Goal: Information Seeking & Learning: Find specific page/section

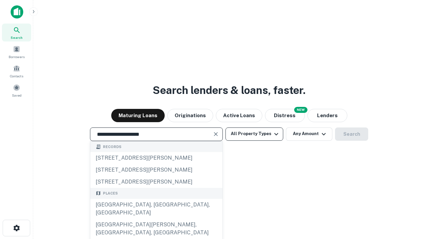
click at [156, 219] on div "[GEOGRAPHIC_DATA], [GEOGRAPHIC_DATA], [GEOGRAPHIC_DATA]" at bounding box center [156, 209] width 132 height 20
click at [254, 134] on button "All Property Types" at bounding box center [254, 133] width 58 height 13
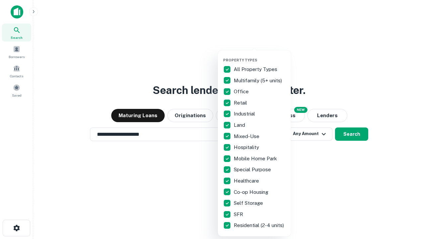
type input "**********"
click at [260, 56] on button "button" at bounding box center [259, 56] width 73 height 0
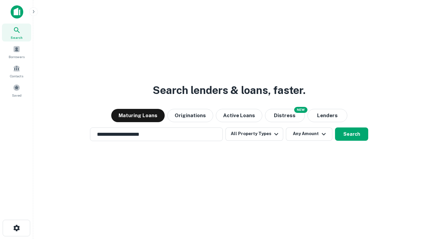
scroll to position [10, 0]
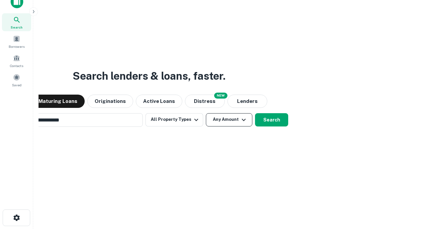
click at [206, 113] on button "Any Amount" at bounding box center [229, 119] width 46 height 13
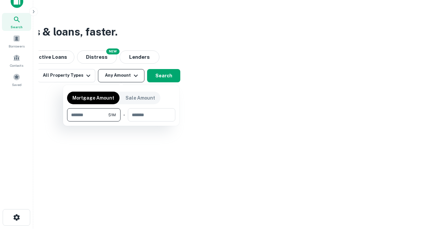
type input "*******"
click at [121, 121] on button "button" at bounding box center [121, 121] width 108 height 0
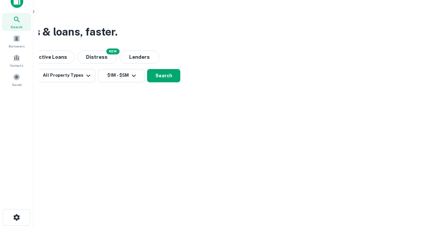
scroll to position [10, 0]
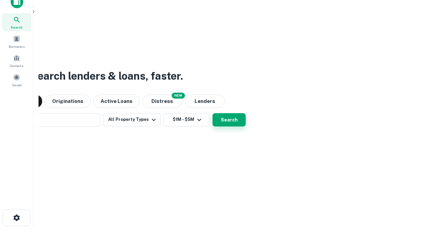
click at [212, 113] on button "Search" at bounding box center [228, 119] width 33 height 13
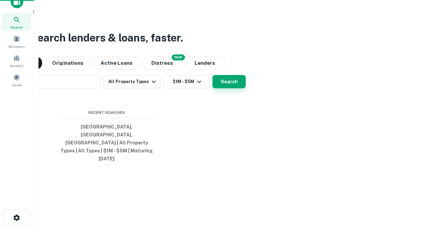
scroll to position [11, 0]
